Goal: Transaction & Acquisition: Book appointment/travel/reservation

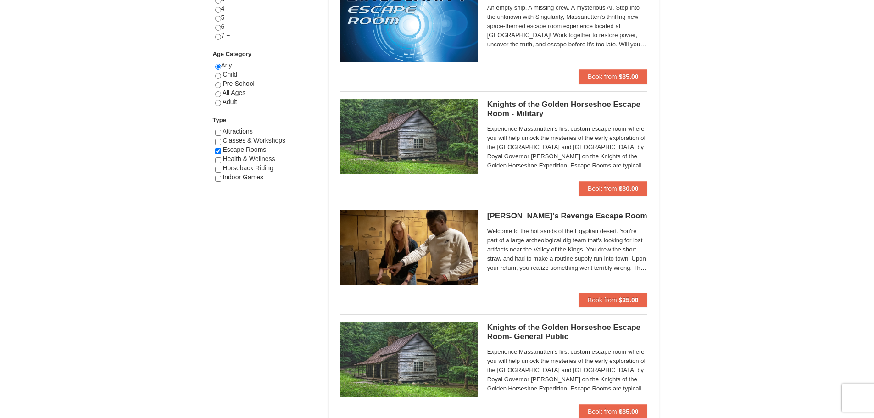
scroll to position [459, 0]
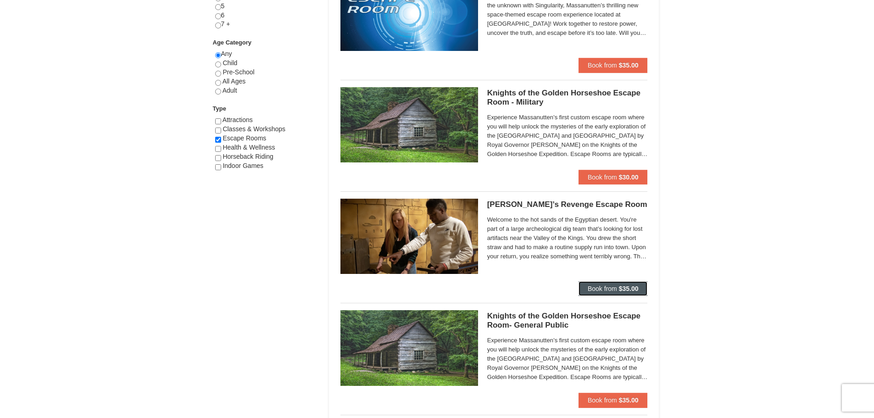
click at [604, 284] on button "Book from $35.00" at bounding box center [613, 288] width 69 height 15
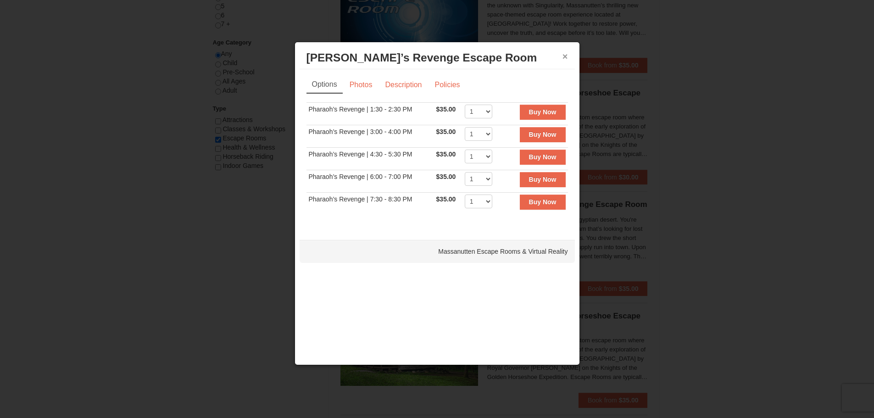
click at [566, 59] on button "×" at bounding box center [566, 56] width 6 height 9
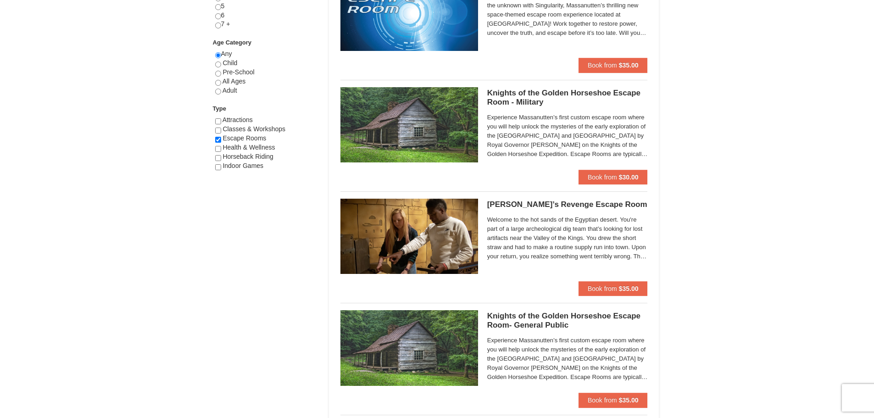
click at [531, 203] on h5 "Pharaoh’s Revenge Escape Room Massanutten Escape Rooms & Virtual Reality" at bounding box center [567, 204] width 161 height 9
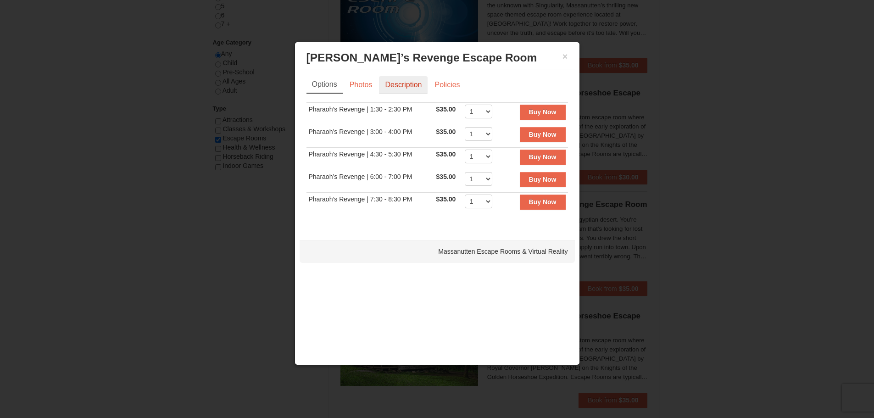
click at [403, 84] on link "Description" at bounding box center [403, 84] width 49 height 17
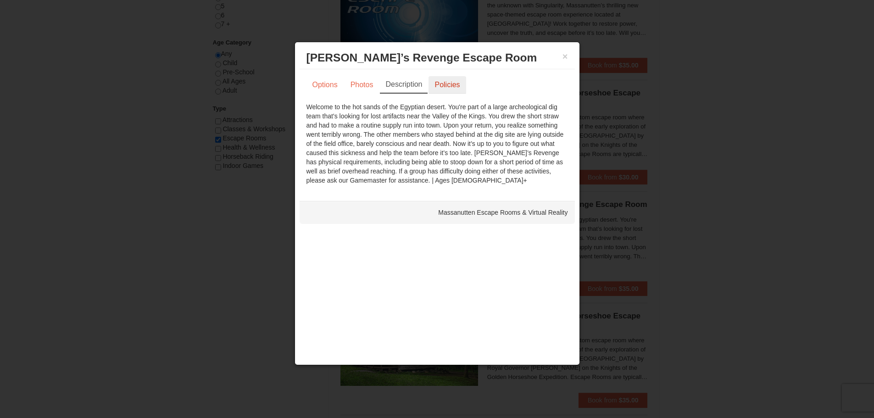
click at [452, 84] on link "Policies" at bounding box center [447, 84] width 37 height 17
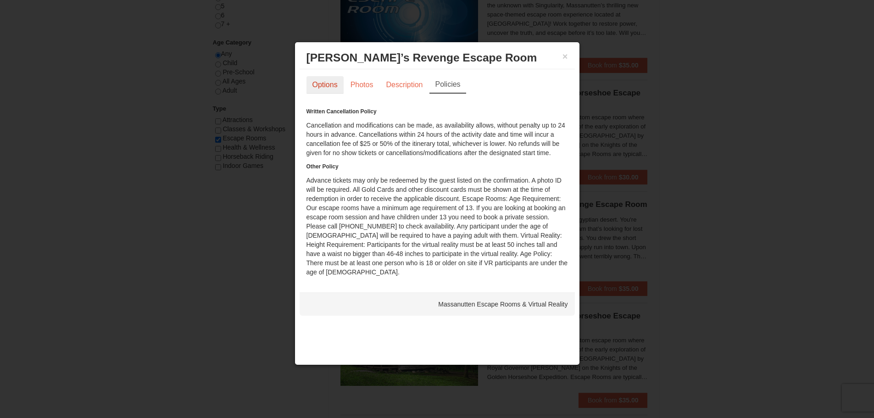
click at [337, 85] on link "Options" at bounding box center [325, 84] width 37 height 17
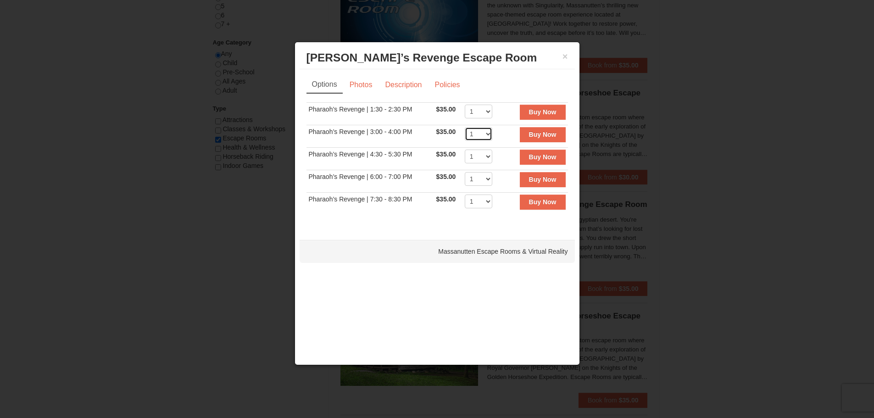
click at [488, 134] on select "1 2 3 4 5 6 7 8" at bounding box center [479, 134] width 28 height 14
select select "7"
click at [465, 127] on select "1 2 3 4 5 6 7 8" at bounding box center [479, 134] width 28 height 14
click at [544, 135] on strong "Buy Now" at bounding box center [543, 134] width 28 height 7
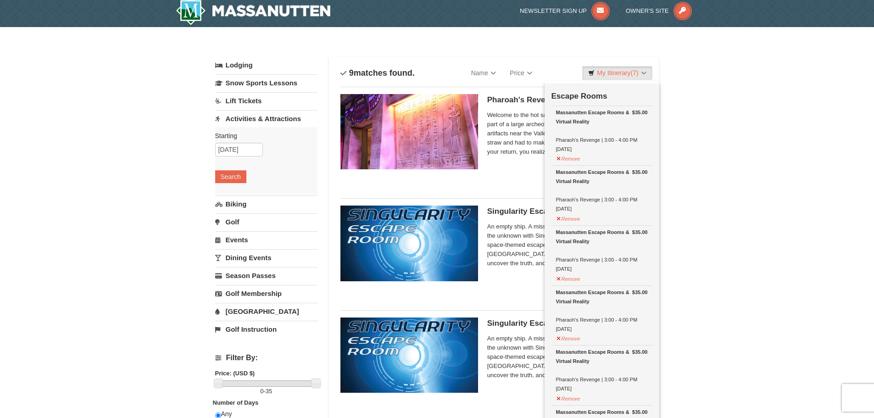
scroll to position [0, 0]
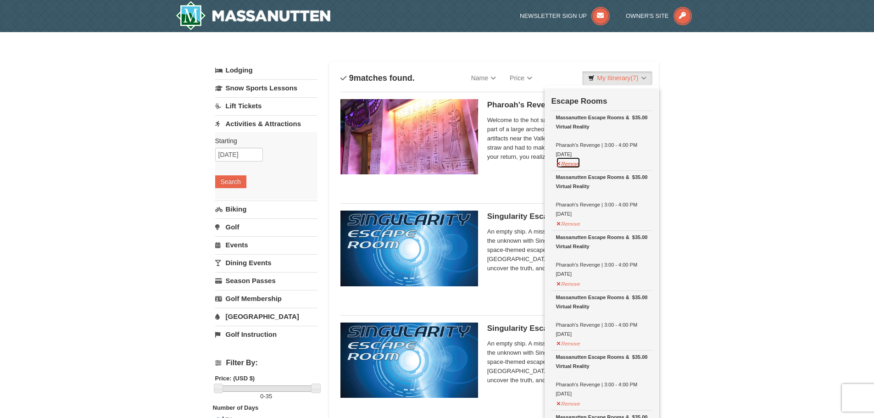
click at [556, 166] on button "Remove" at bounding box center [568, 162] width 25 height 11
click at [568, 168] on button "Remove" at bounding box center [568, 162] width 25 height 11
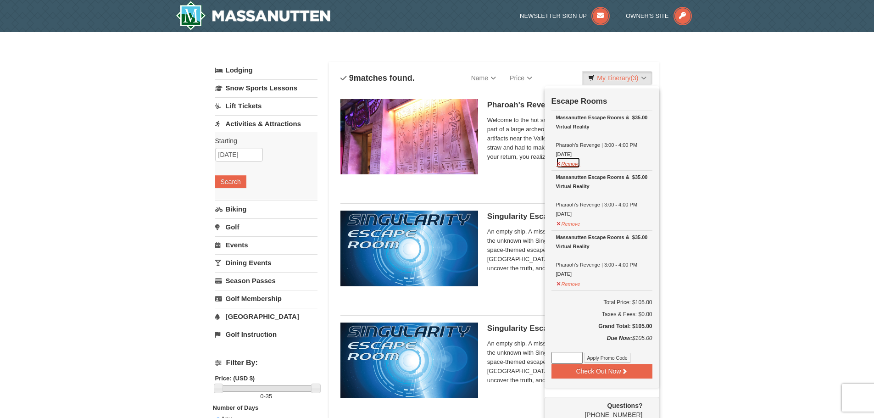
click at [574, 165] on button "Remove" at bounding box center [568, 162] width 25 height 11
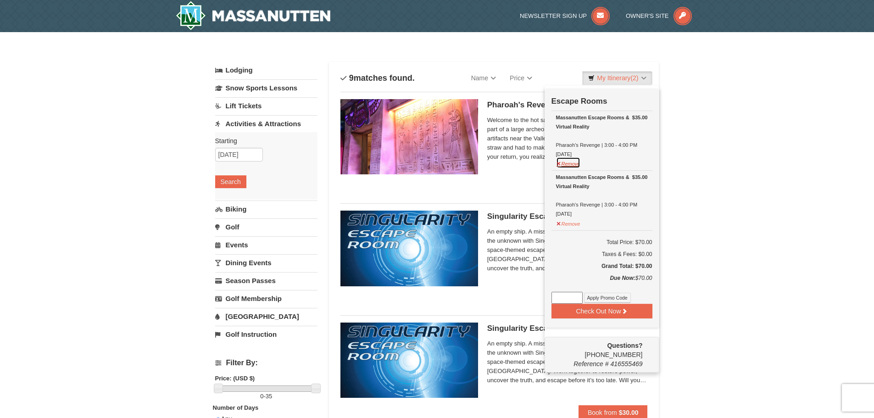
click at [580, 164] on button "Remove" at bounding box center [568, 162] width 25 height 11
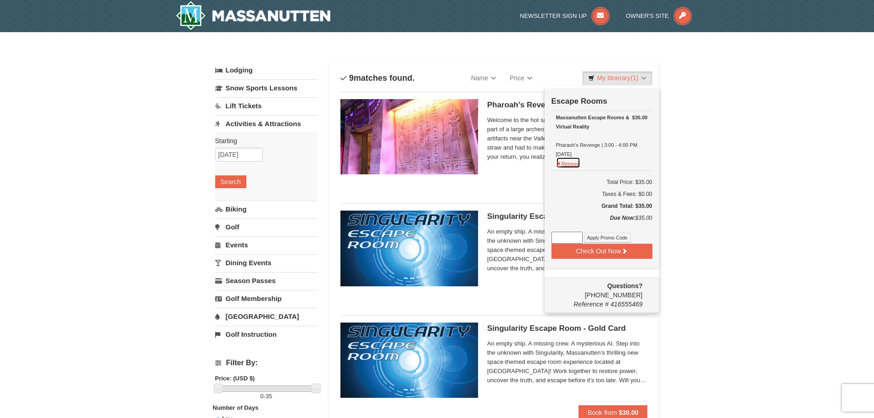
click at [567, 164] on button "Remove" at bounding box center [568, 162] width 25 height 11
